Goal: Transaction & Acquisition: Purchase product/service

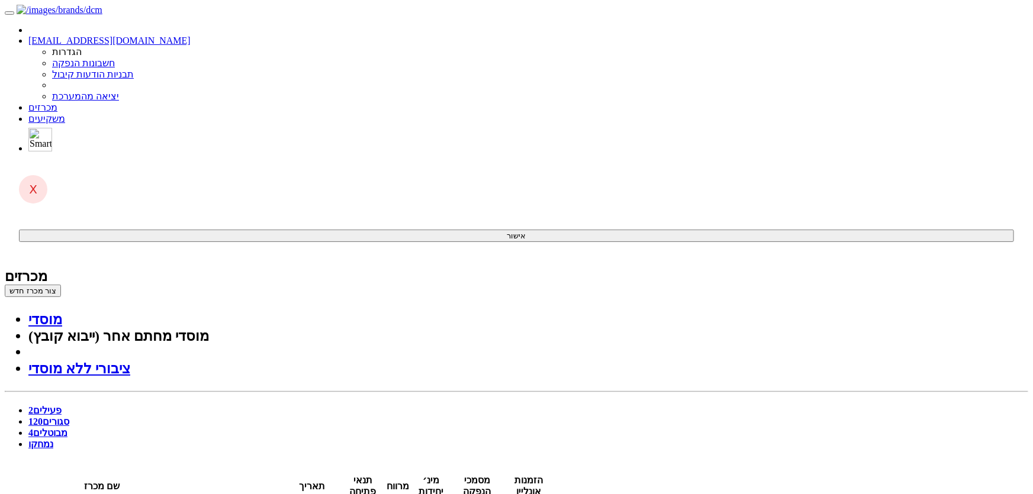
drag, startPoint x: 708, startPoint y: 326, endPoint x: 718, endPoint y: 250, distance: 75.9
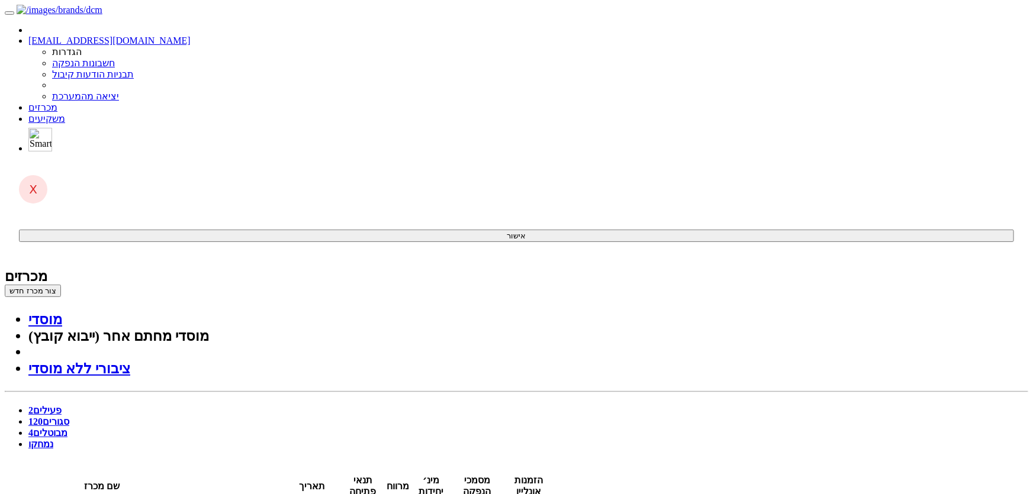
drag, startPoint x: 919, startPoint y: 129, endPoint x: 923, endPoint y: 108, distance: 21.1
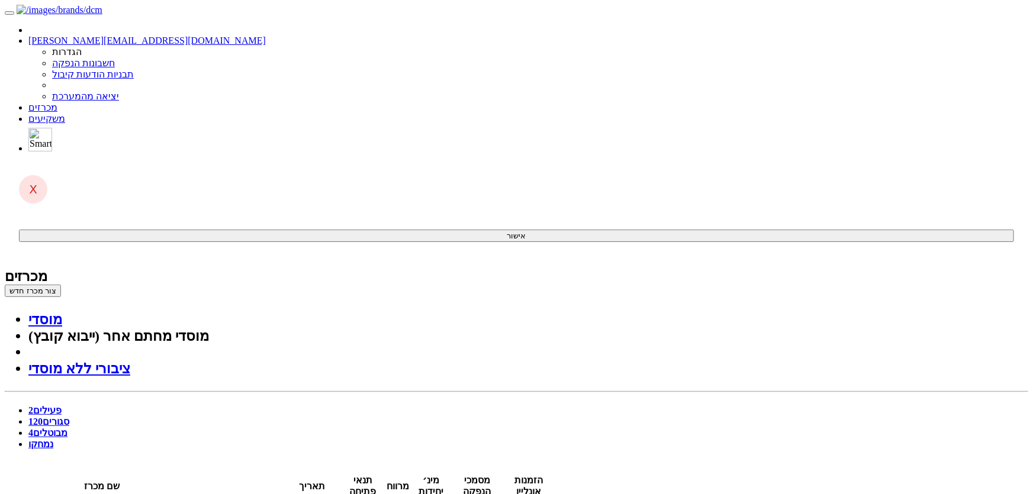
drag, startPoint x: 464, startPoint y: 310, endPoint x: 472, endPoint y: 304, distance: 10.7
drag, startPoint x: 900, startPoint y: 117, endPoint x: 902, endPoint y: 107, distance: 9.6
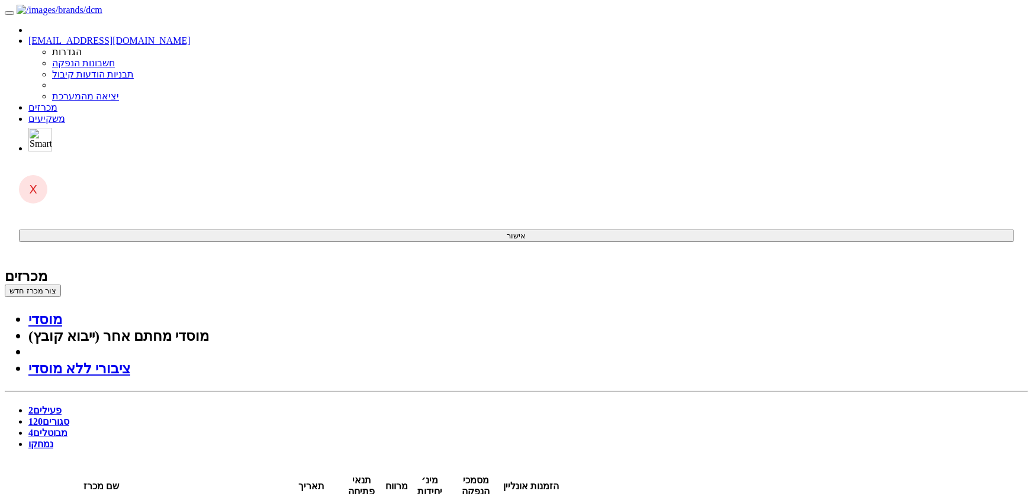
drag, startPoint x: 197, startPoint y: 226, endPoint x: 195, endPoint y: 236, distance: 9.6
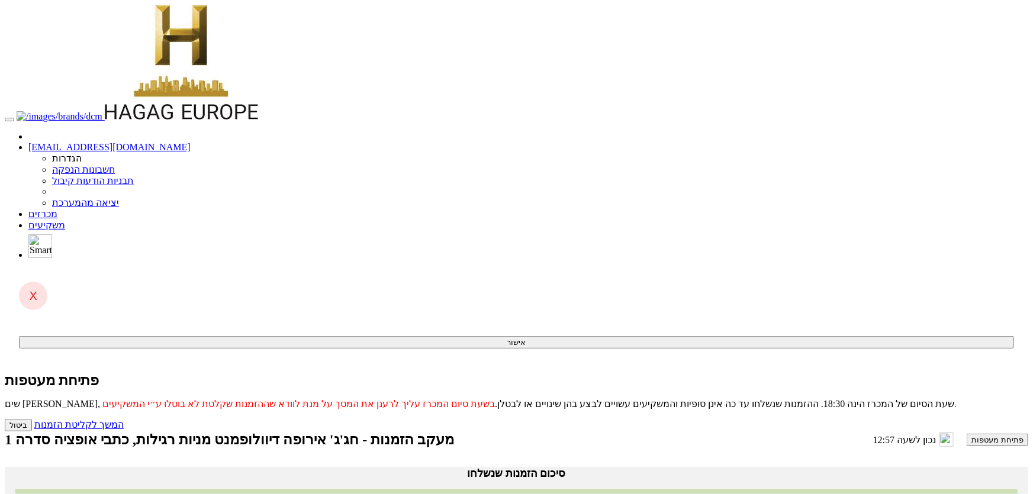
click at [57, 209] on link "מכרזים" at bounding box center [42, 214] width 29 height 10
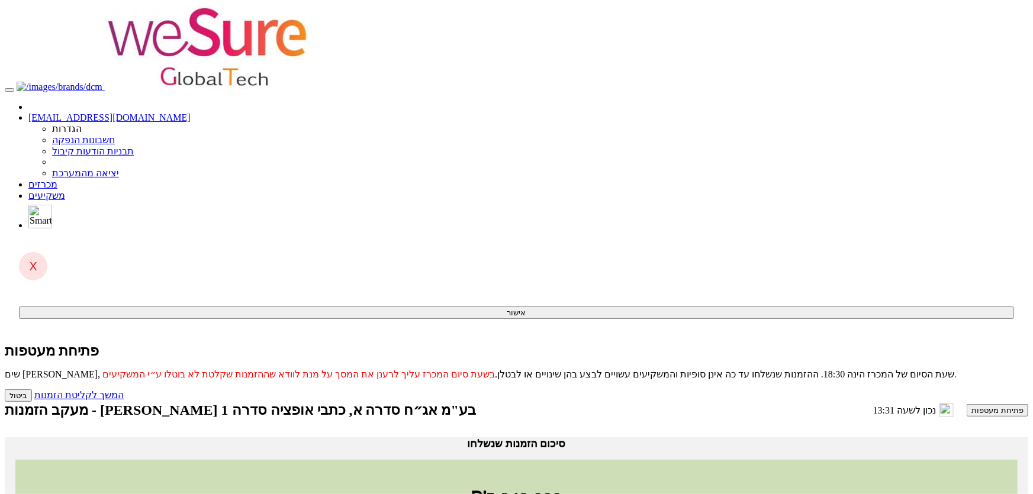
click at [57, 179] on link "מכרזים" at bounding box center [42, 184] width 29 height 10
